Goal: Information Seeking & Learning: Learn about a topic

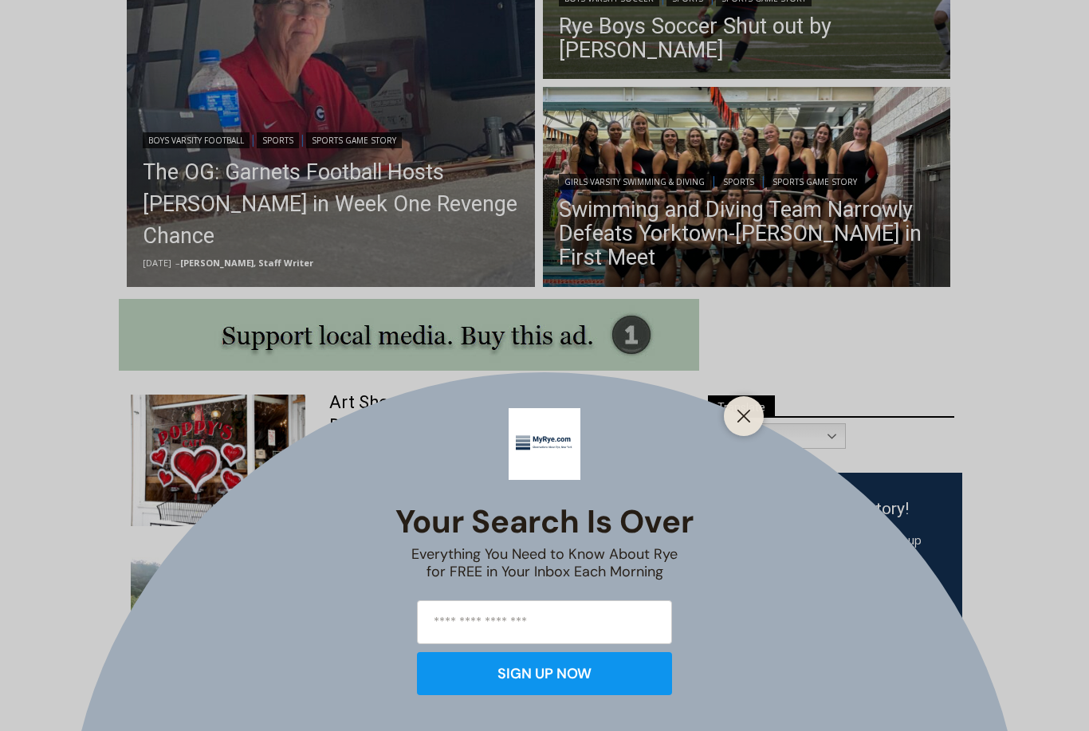
click at [749, 423] on icon "Close" at bounding box center [744, 416] width 14 height 14
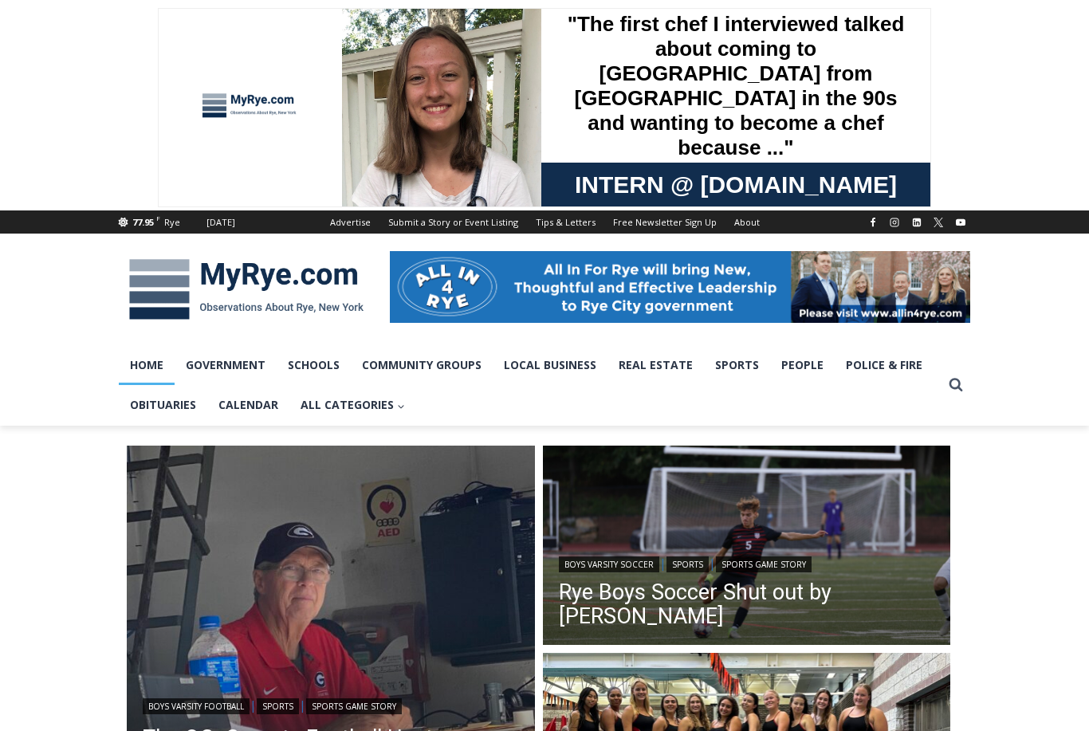
click at [795, 368] on link "People" at bounding box center [802, 365] width 65 height 40
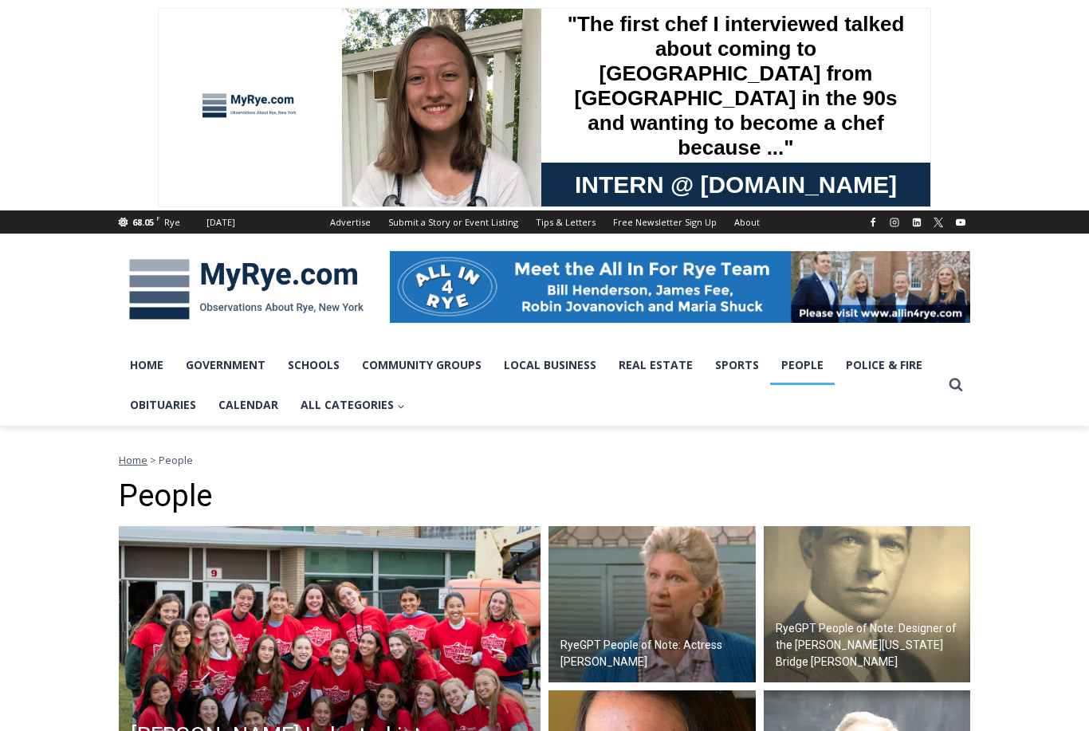
click at [185, 413] on link "Obituaries" at bounding box center [163, 405] width 89 height 40
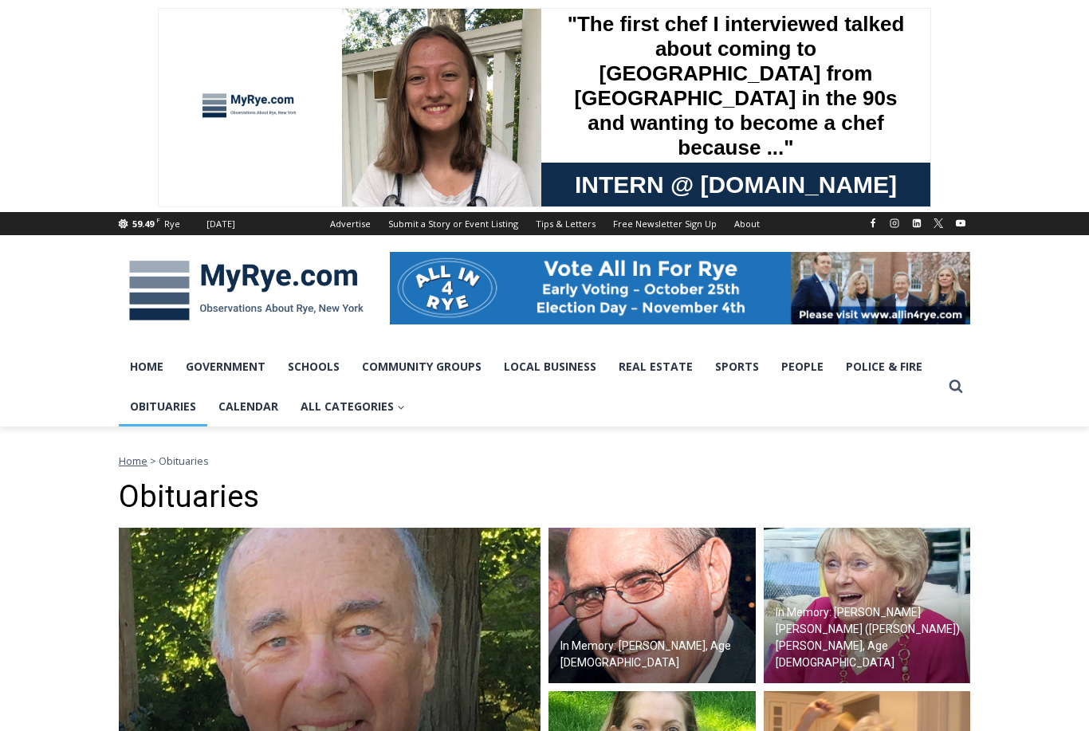
click at [831, 629] on img at bounding box center [867, 606] width 207 height 156
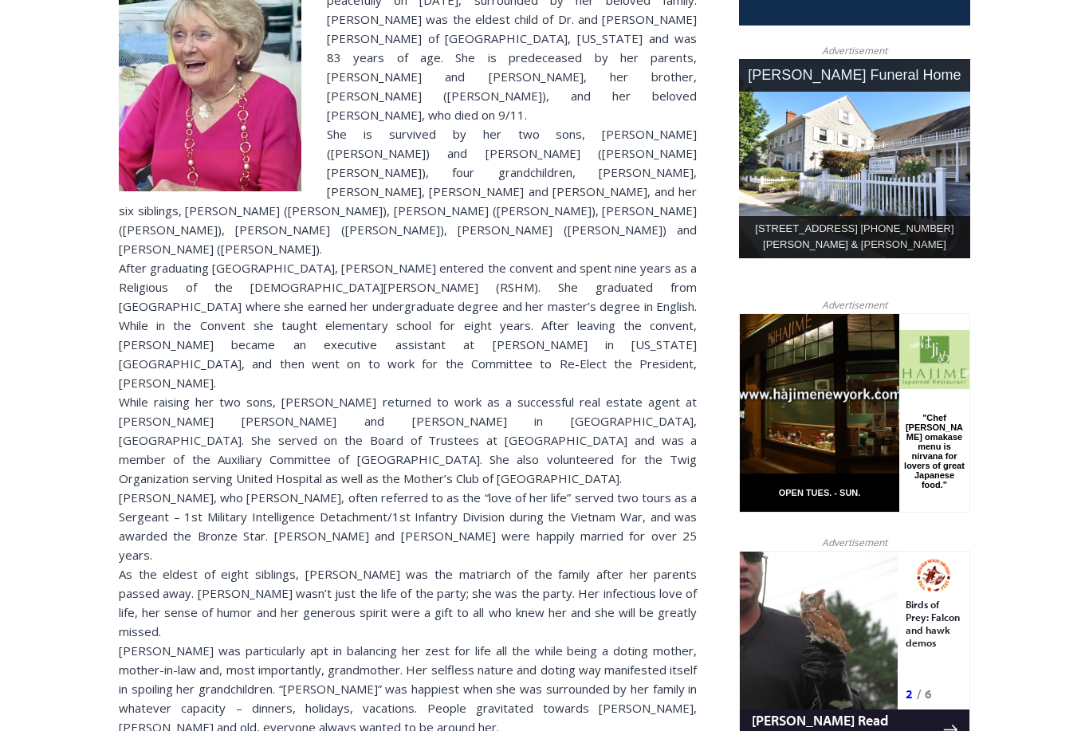
scroll to position [769, 0]
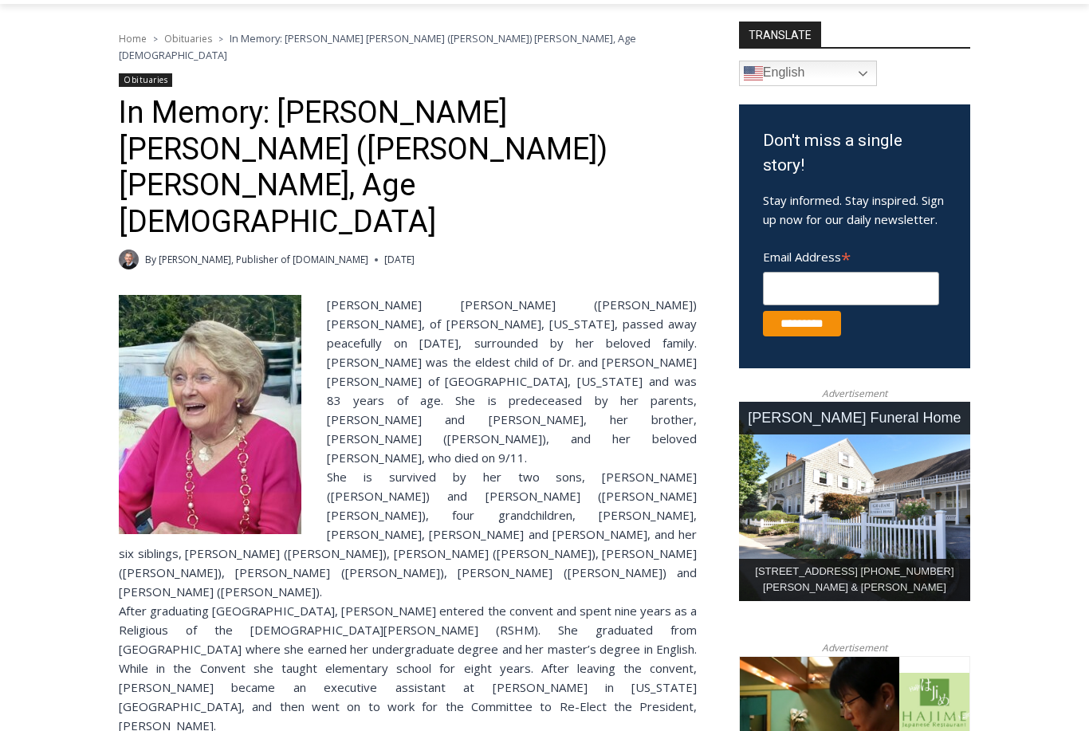
scroll to position [360, 0]
